Goal: Information Seeking & Learning: Learn about a topic

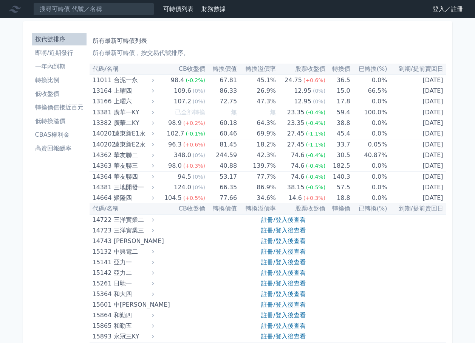
click at [441, 17] on nav "可轉債列表 財務數據 可轉債列表 財務數據 登入／註冊 登入／註冊" at bounding box center [237, 9] width 475 height 18
click at [446, 12] on link "登入／註冊" at bounding box center [448, 9] width 42 height 12
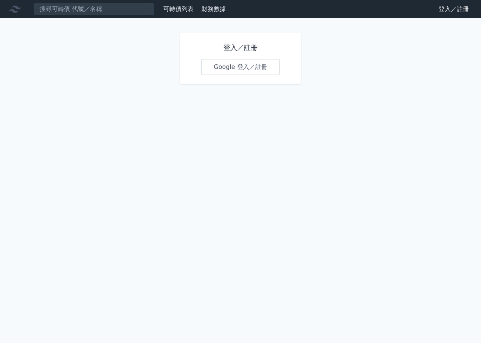
click at [266, 65] on link "Google 登入／註冊" at bounding box center [240, 67] width 79 height 16
click at [227, 60] on link "Google 登入／註冊" at bounding box center [240, 67] width 79 height 16
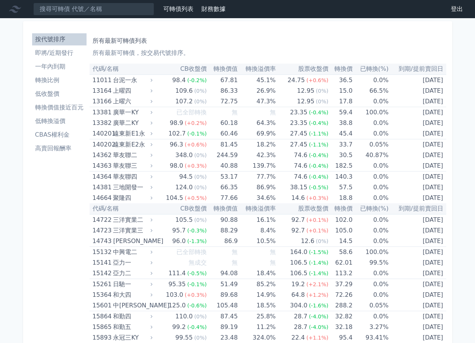
click at [43, 61] on link "一年內到期" at bounding box center [59, 67] width 54 height 12
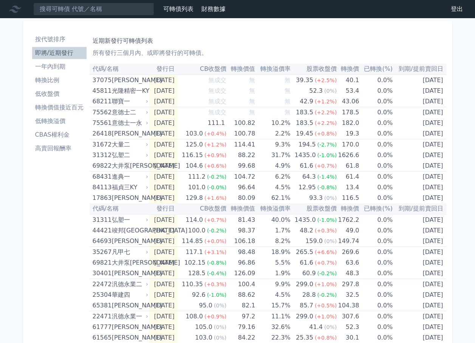
click at [40, 239] on div "按代號排序 即將/近期發行 一年內到期 轉換比例 低收盤價 轉換價值接近百元 低轉換溢價 CBAS權利金 高賣回報酬率" at bounding box center [59, 283] width 61 height 506
click at [32, 234] on div "按代號排序 即將/近期發行 一年內到期 轉換比例 低收盤價 轉換價值接近百元 低轉換溢價 CBAS權利金 高賣回報酬率" at bounding box center [59, 283] width 61 height 506
